Goal: Information Seeking & Learning: Learn about a topic

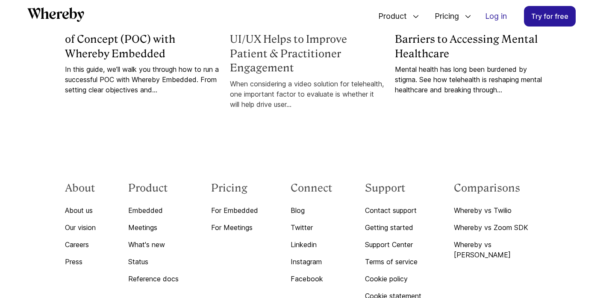
scroll to position [2507, 0]
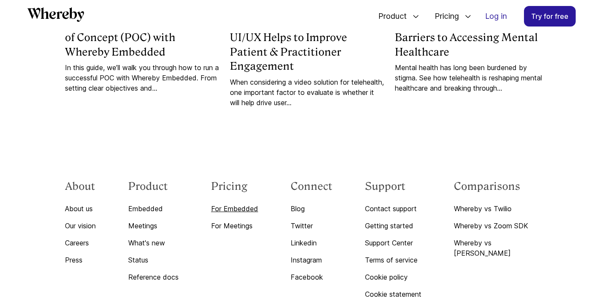
click at [251, 214] on link "For Embedded" at bounding box center [234, 209] width 47 height 10
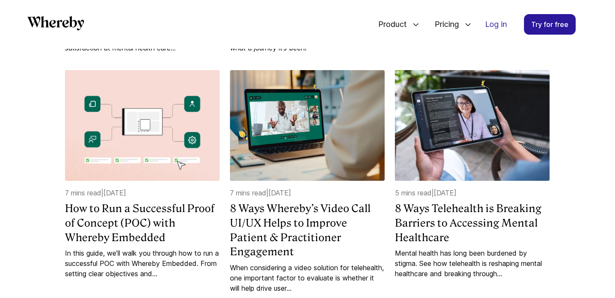
scroll to position [2335, 0]
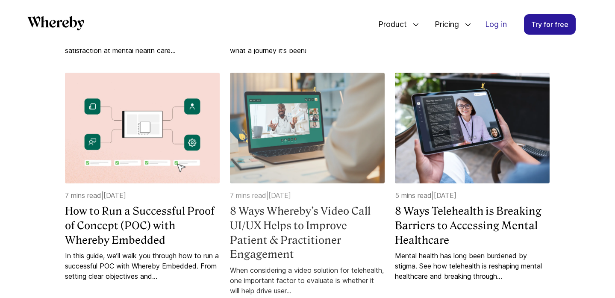
click at [296, 238] on h4 "8 Ways Whereby’s Video Call UI/UX Helps to Improve Patient & Practitioner Engag…" at bounding box center [307, 232] width 155 height 57
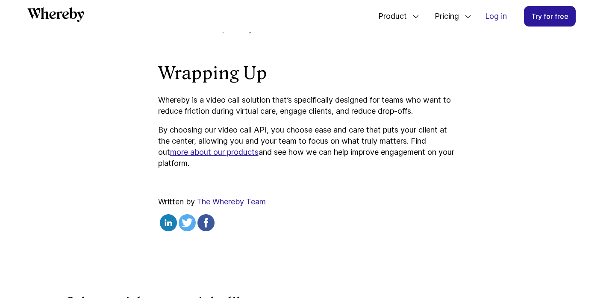
scroll to position [4052, 0]
